Goal: Navigation & Orientation: Find specific page/section

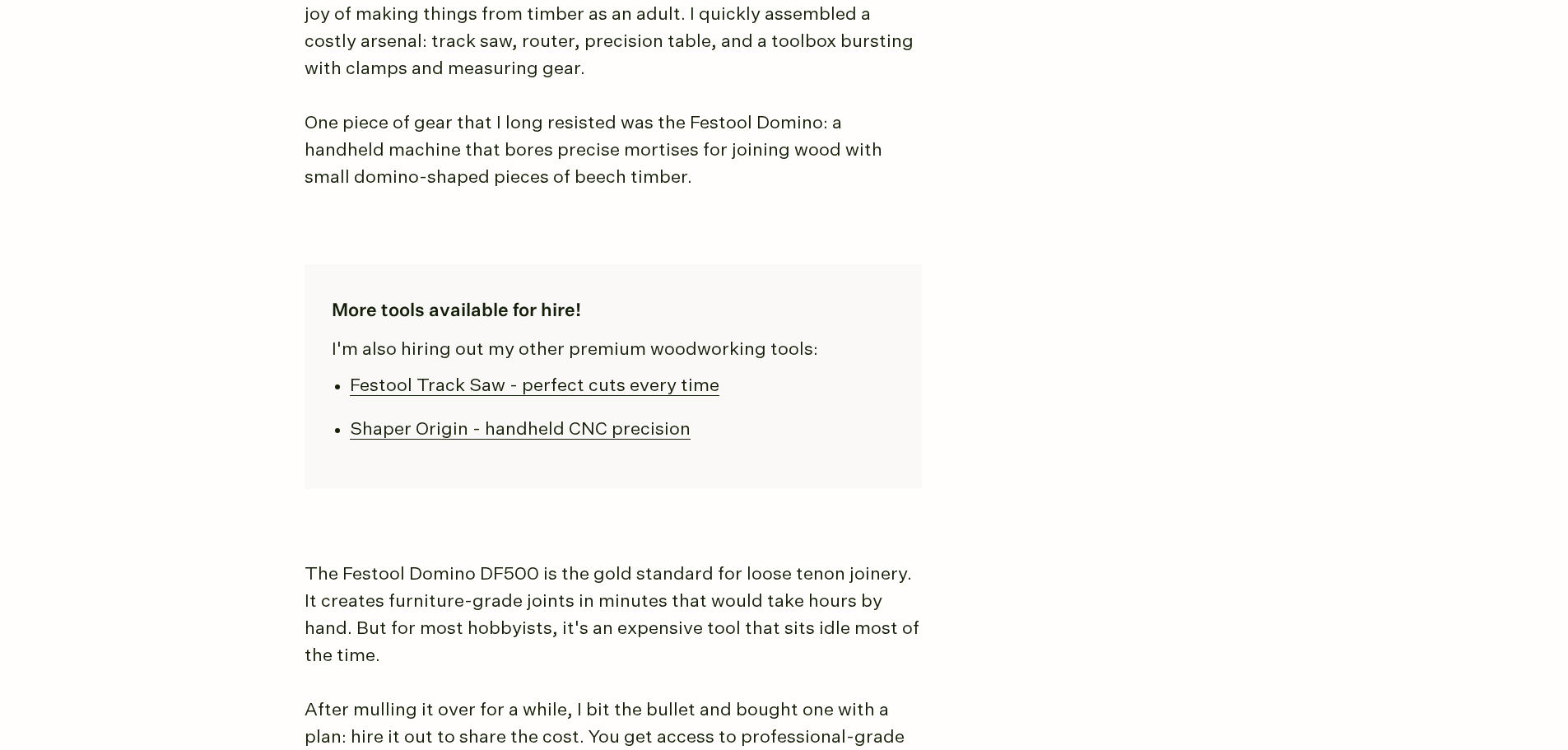
scroll to position [1208, 0]
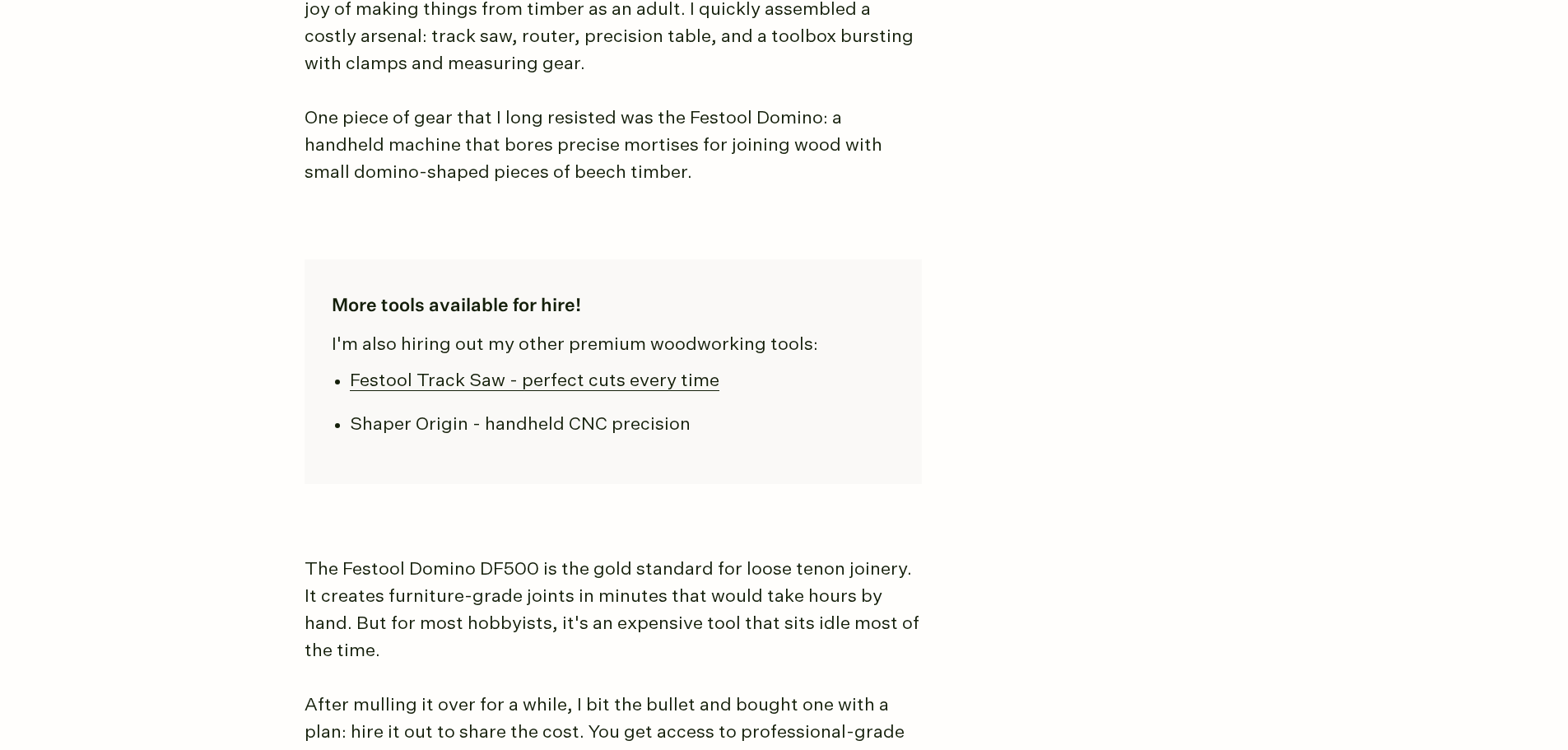
click at [629, 427] on link "Shaper Origin - handheld CNC precision" at bounding box center [520, 425] width 341 height 18
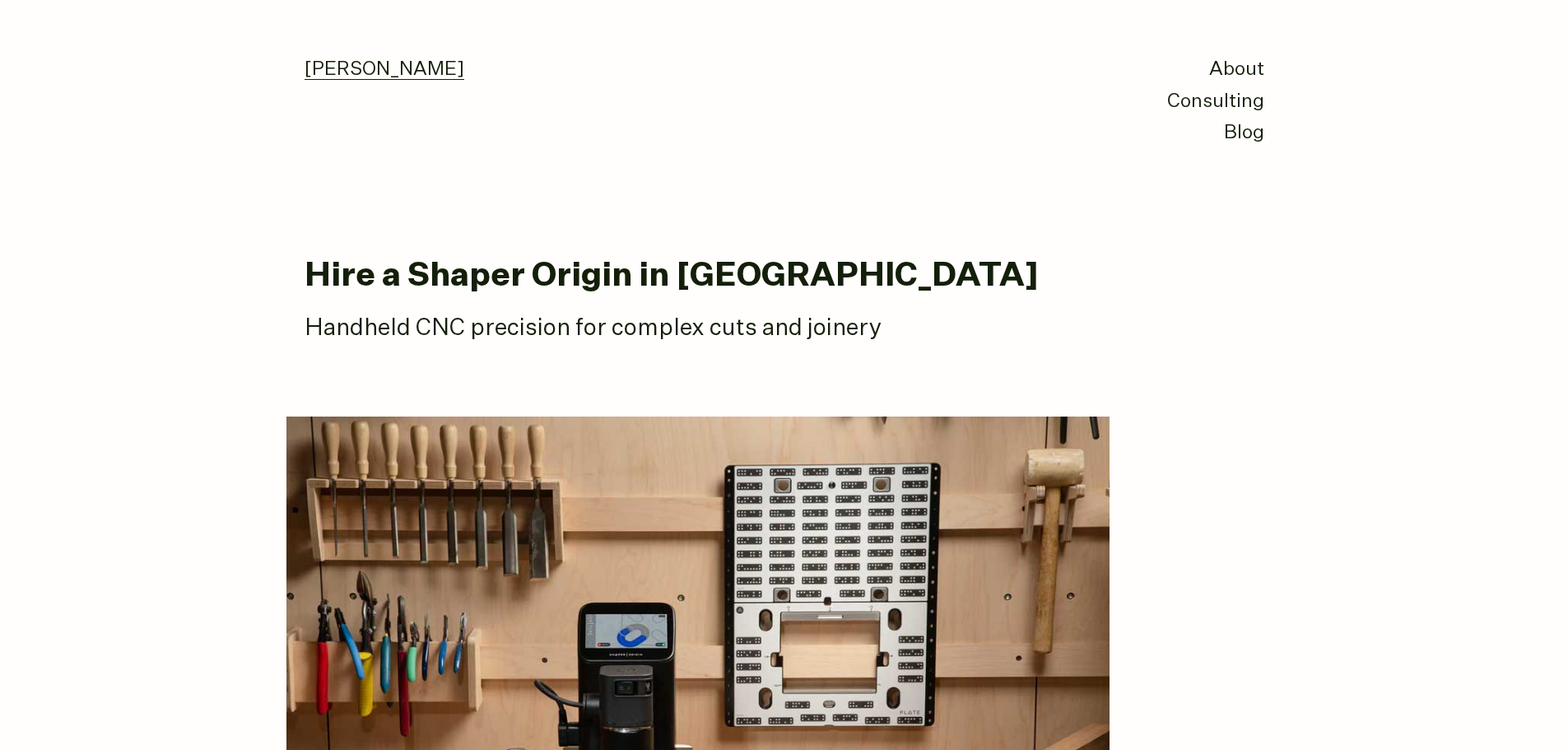
click at [415, 65] on link "[PERSON_NAME]" at bounding box center [384, 70] width 159 height 20
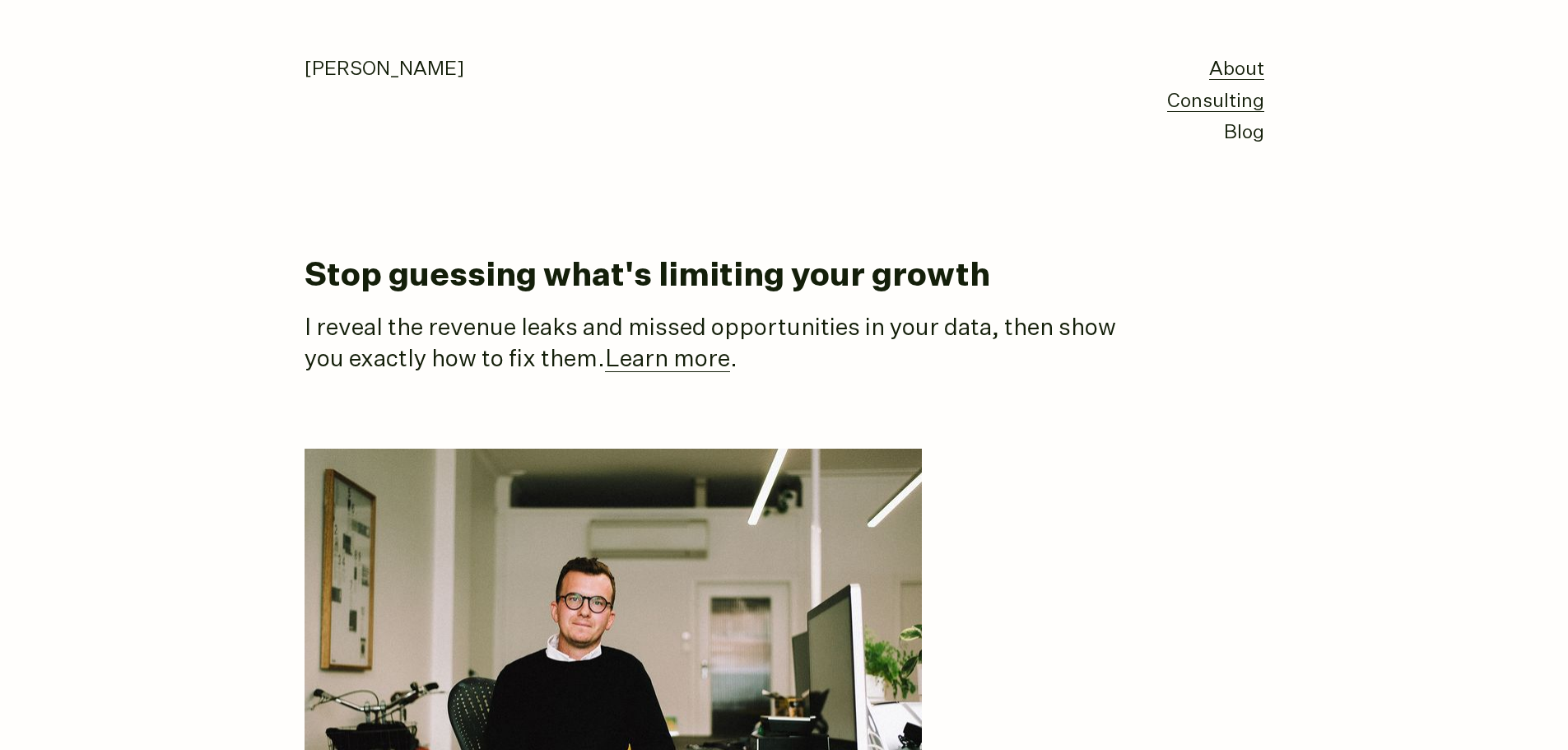
click at [1236, 105] on link "Consulting" at bounding box center [1215, 102] width 97 height 20
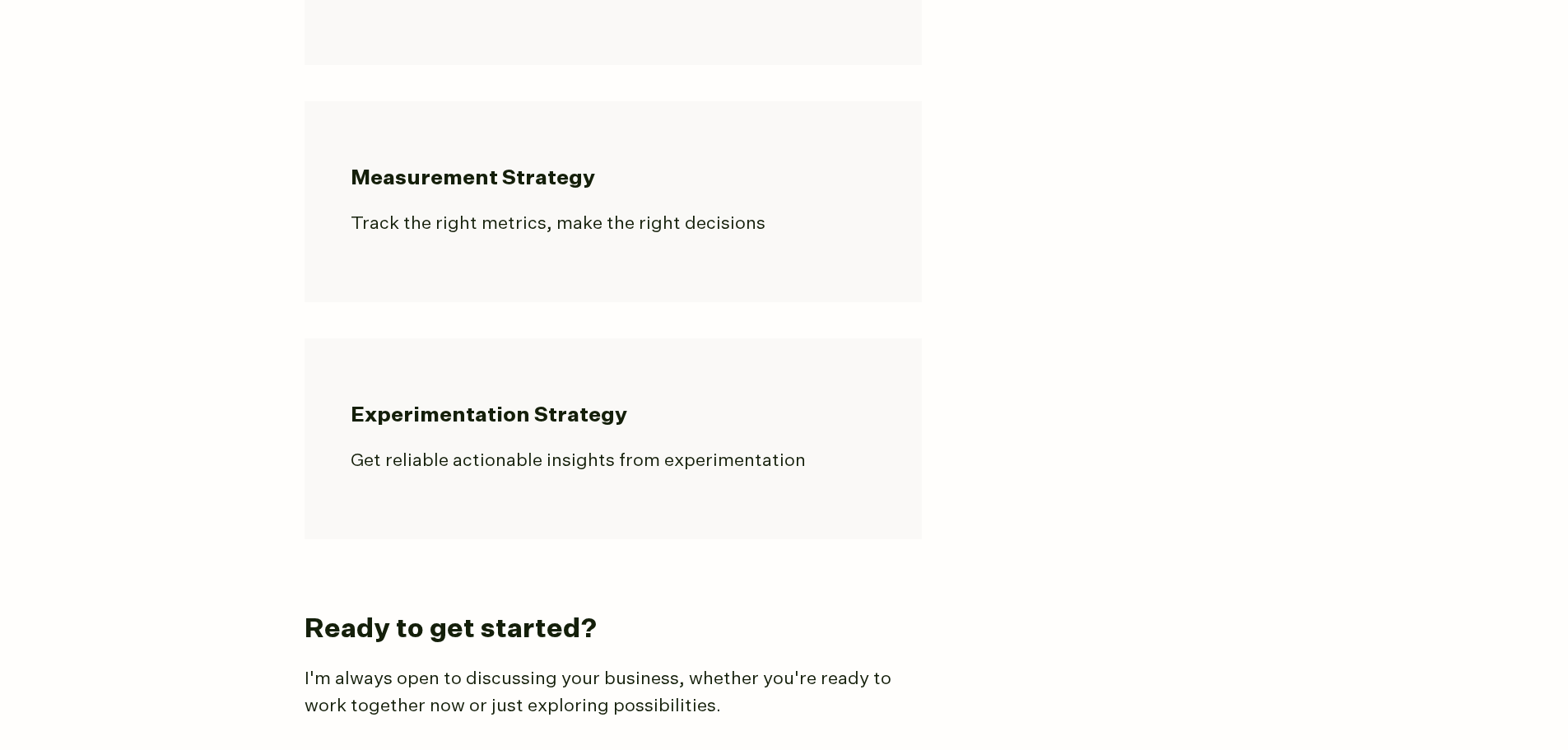
scroll to position [1427, 0]
